Goal: Find specific page/section: Find specific page/section

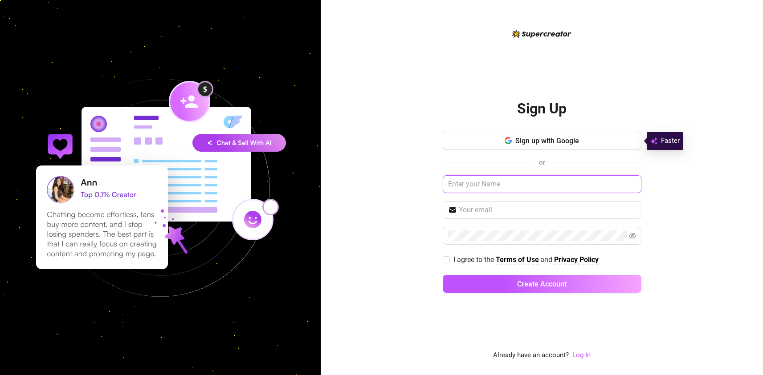
click at [483, 186] on input "text" at bounding box center [542, 184] width 199 height 18
click at [422, 199] on div "Sign Up Sign up with Google or I agree to the Terms of Use and Privacy Policy C…" at bounding box center [542, 187] width 442 height 375
click at [478, 187] on input "text" at bounding box center [542, 184] width 199 height 18
click at [424, 191] on div "Sign Up Sign up with Google or I agree to the Terms of Use and Privacy Policy C…" at bounding box center [542, 187] width 442 height 375
click at [575, 351] on link "Log In" at bounding box center [581, 355] width 18 height 8
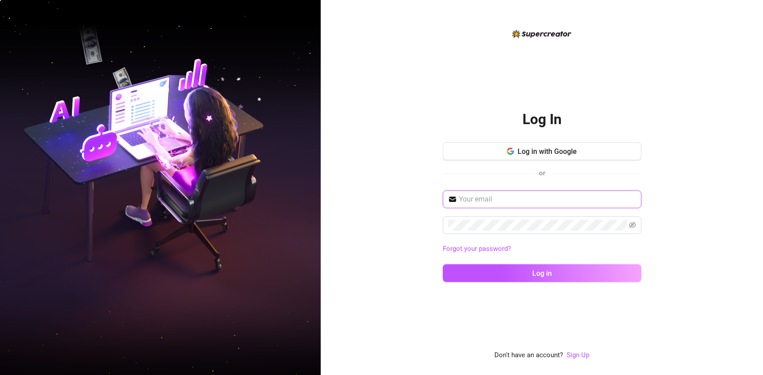
click at [488, 196] on input "text" at bounding box center [547, 199] width 177 height 11
paste input "[EMAIL_ADDRESS][DOMAIN_NAME]"
type input "[EMAIL_ADDRESS][DOMAIN_NAME]"
click at [505, 262] on div "[EMAIL_ADDRESS][DOMAIN_NAME] Forgot your password? Log in" at bounding box center [542, 241] width 199 height 100
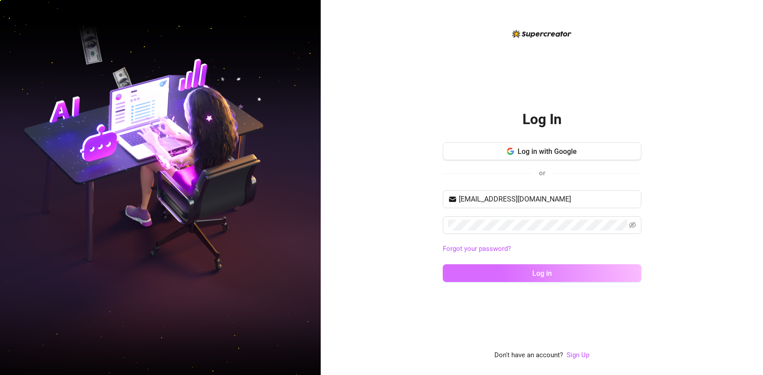
click at [512, 272] on button "Log in" at bounding box center [542, 274] width 199 height 18
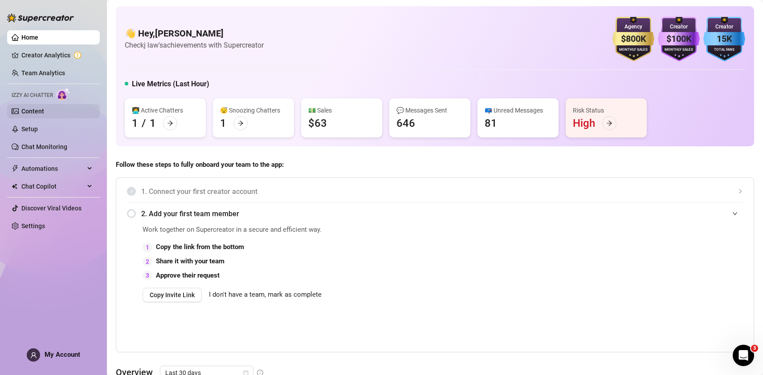
click at [30, 115] on link "Content" at bounding box center [32, 111] width 23 height 7
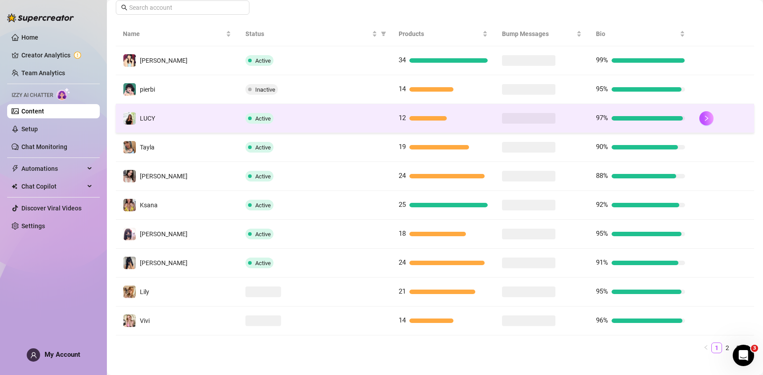
scroll to position [176, 0]
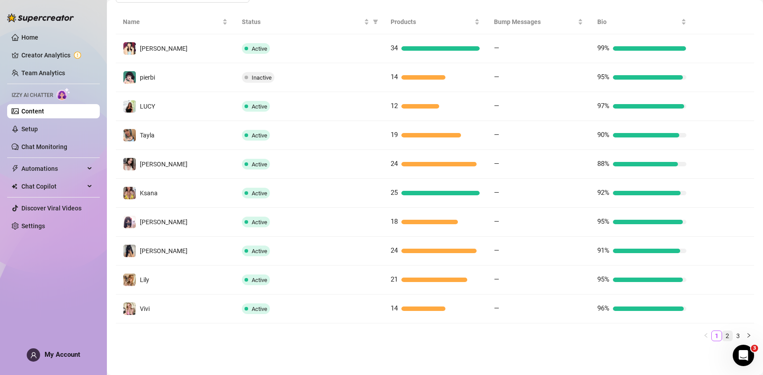
click at [722, 338] on link "2" at bounding box center [727, 336] width 10 height 10
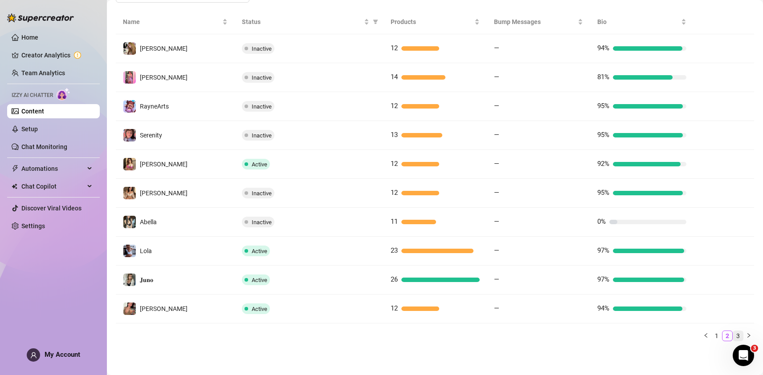
click at [733, 336] on link "3" at bounding box center [738, 336] width 10 height 10
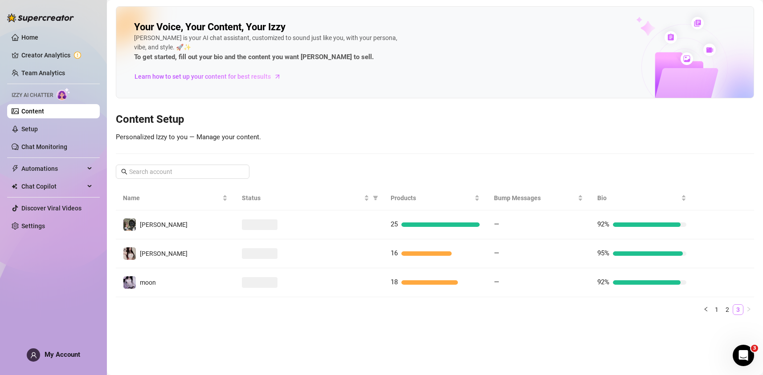
scroll to position [0, 0]
click at [721, 308] on link "1" at bounding box center [717, 310] width 10 height 10
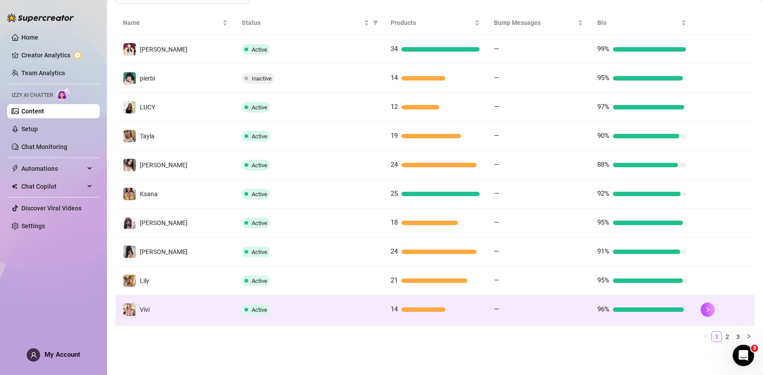
scroll to position [176, 0]
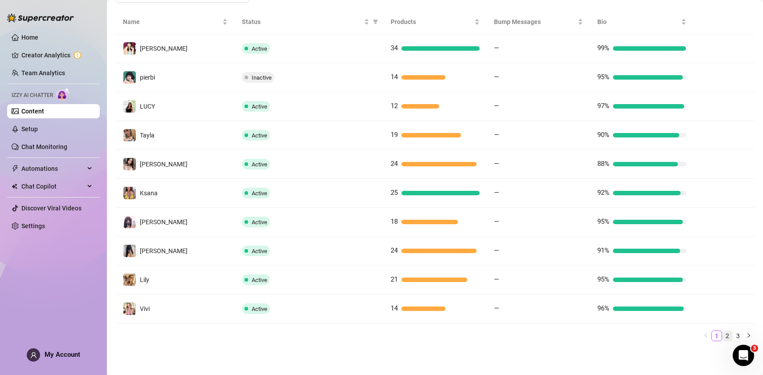
click at [725, 336] on link "2" at bounding box center [727, 336] width 10 height 10
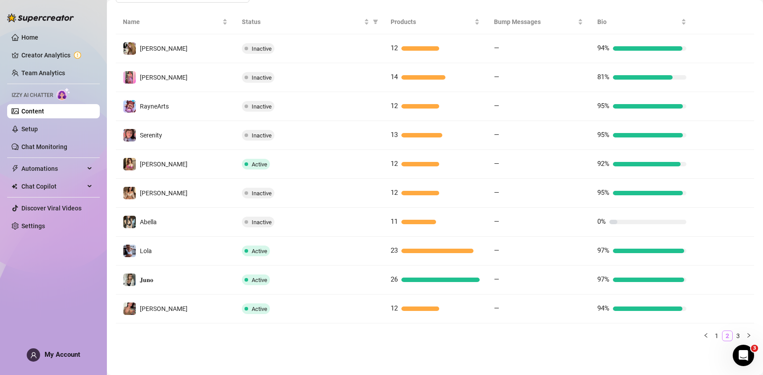
click at [724, 336] on link "2" at bounding box center [727, 336] width 10 height 10
click at [733, 335] on link "3" at bounding box center [738, 336] width 10 height 10
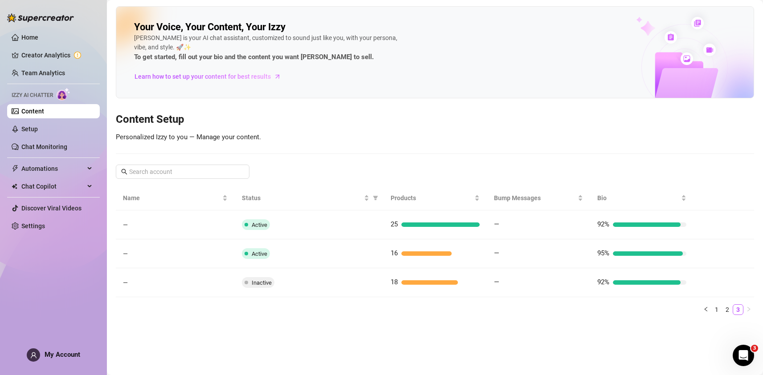
scroll to position [0, 0]
click at [729, 311] on link "2" at bounding box center [727, 310] width 10 height 10
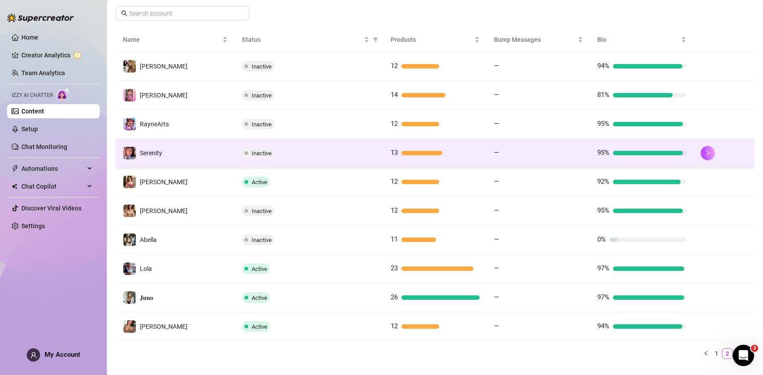
scroll to position [176, 0]
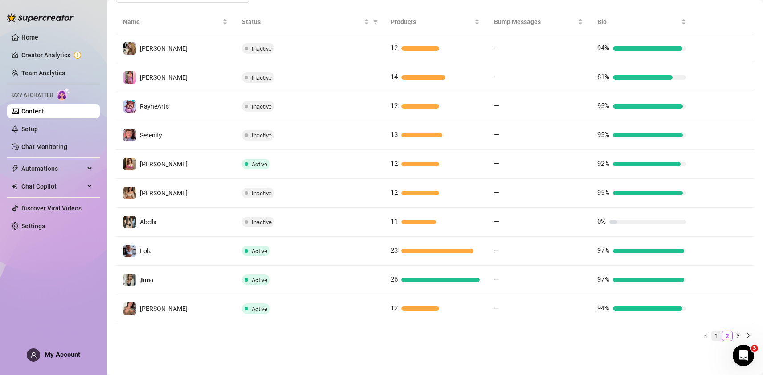
click at [712, 336] on link "1" at bounding box center [717, 336] width 10 height 10
